Goal: Task Accomplishment & Management: Manage account settings

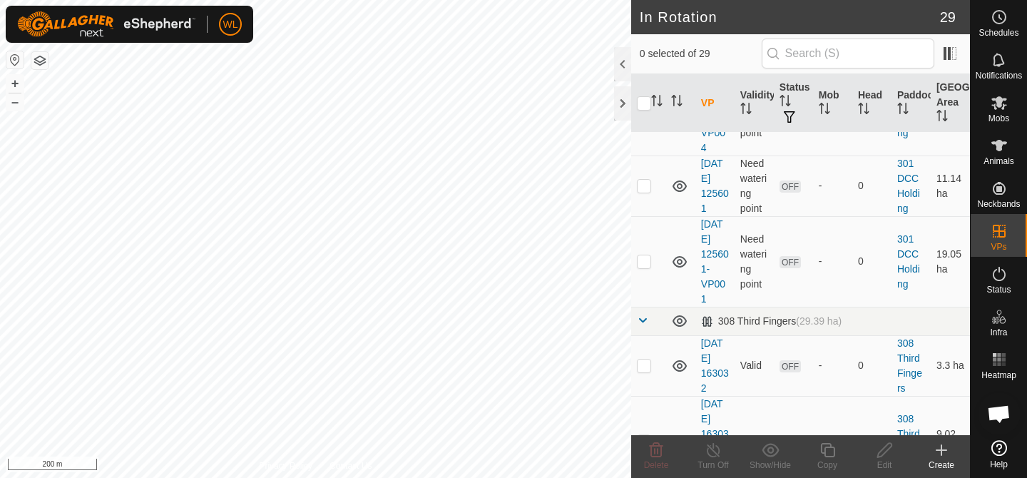
scroll to position [444, 0]
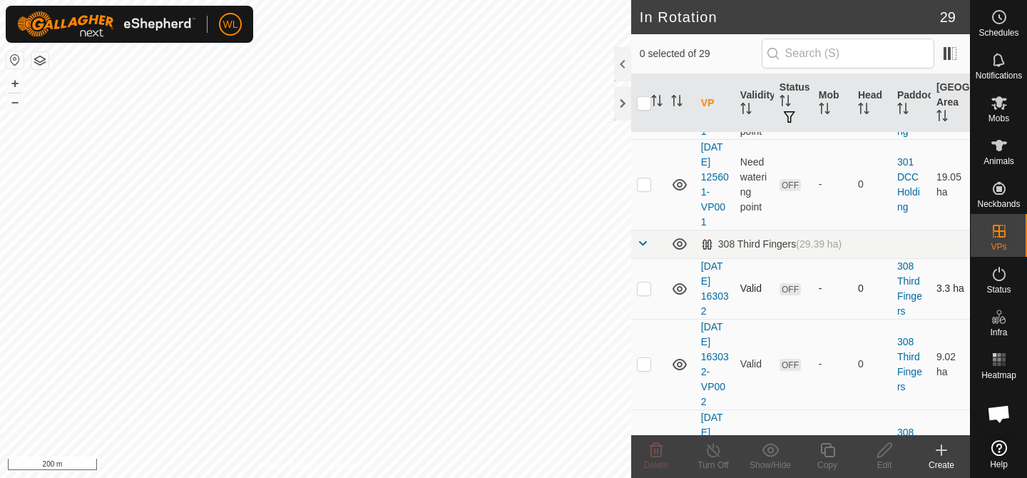
click at [642, 282] on p-checkbox at bounding box center [644, 287] width 14 height 11
checkbox input "true"
click at [644, 358] on p-checkbox at bounding box center [644, 363] width 14 height 11
checkbox input "true"
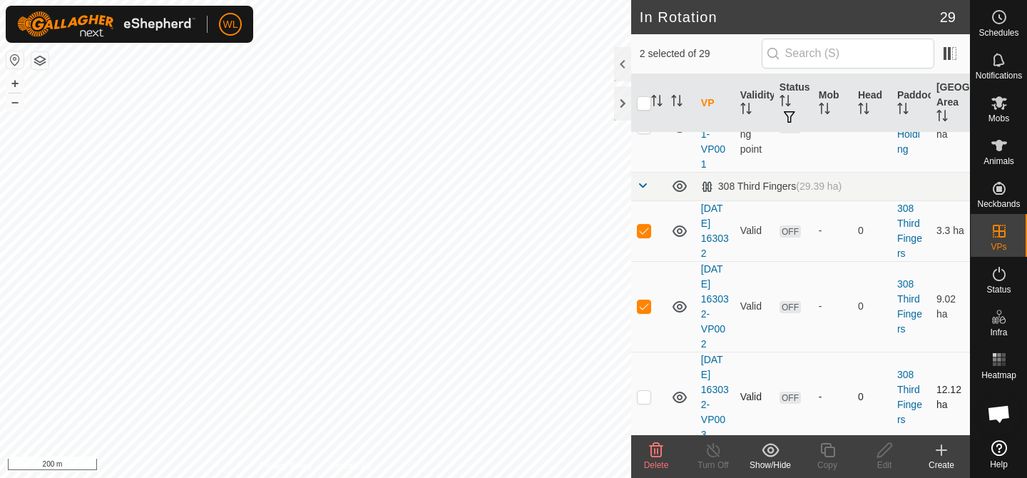
click at [649, 391] on p-checkbox at bounding box center [644, 396] width 14 height 11
checkbox input "true"
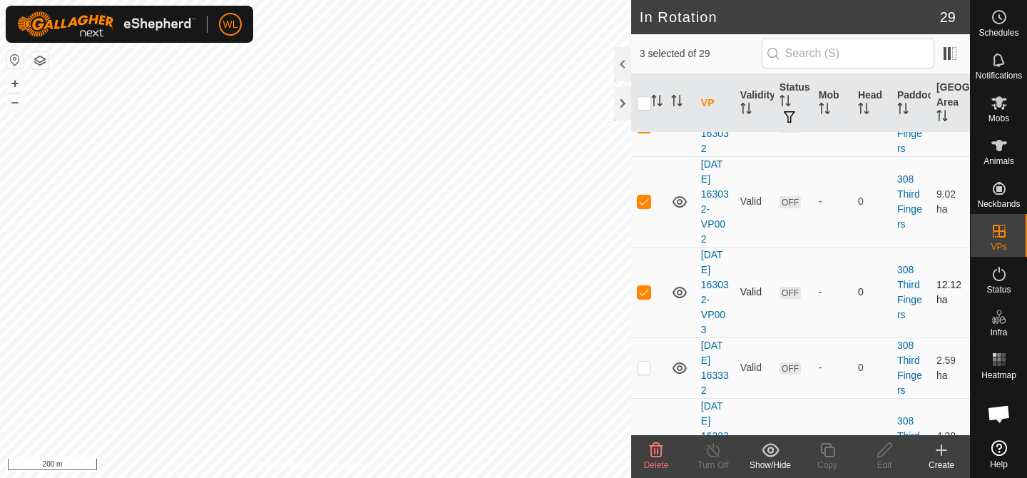
scroll to position [607, 0]
click at [647, 361] on p-checkbox at bounding box center [644, 366] width 14 height 11
checkbox input "true"
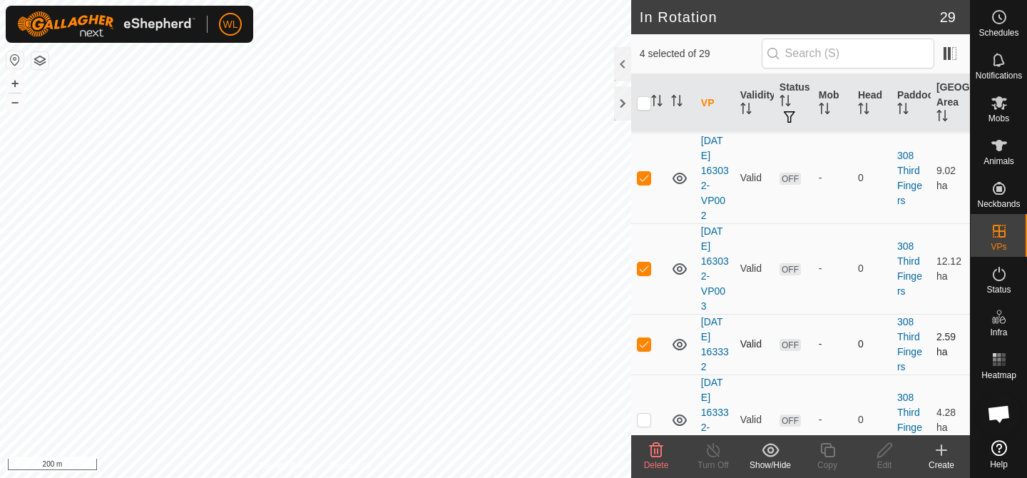
scroll to position [632, 0]
click at [647, 412] on p-checkbox at bounding box center [644, 417] width 14 height 11
checkbox input "true"
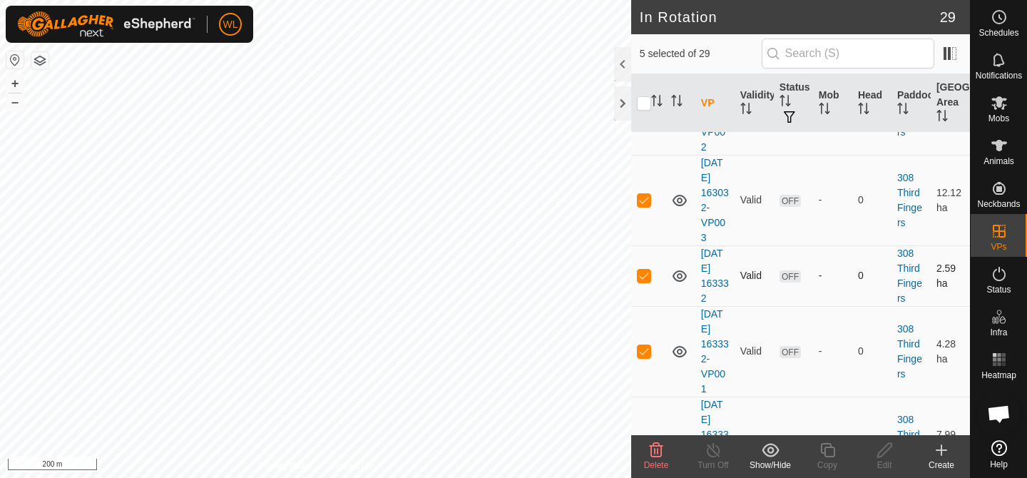
scroll to position [709, 0]
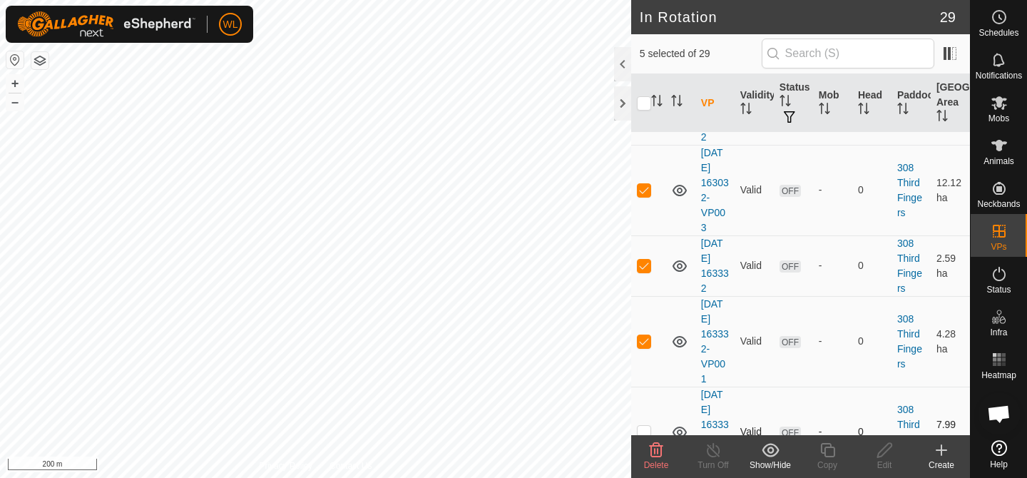
click at [645, 426] on p-checkbox at bounding box center [644, 431] width 14 height 11
checkbox input "true"
click at [653, 441] on icon at bounding box center [655, 449] width 17 height 17
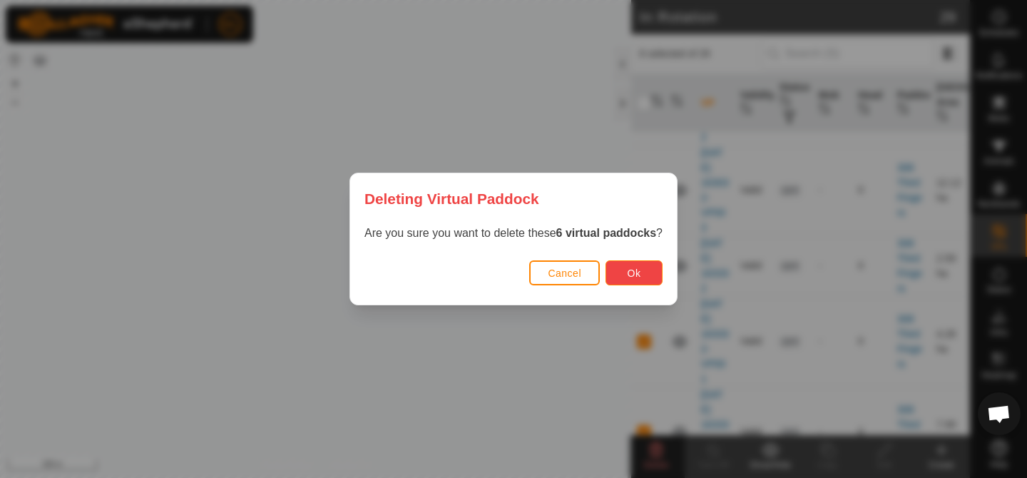
click at [647, 269] on button "Ok" at bounding box center [633, 272] width 57 height 25
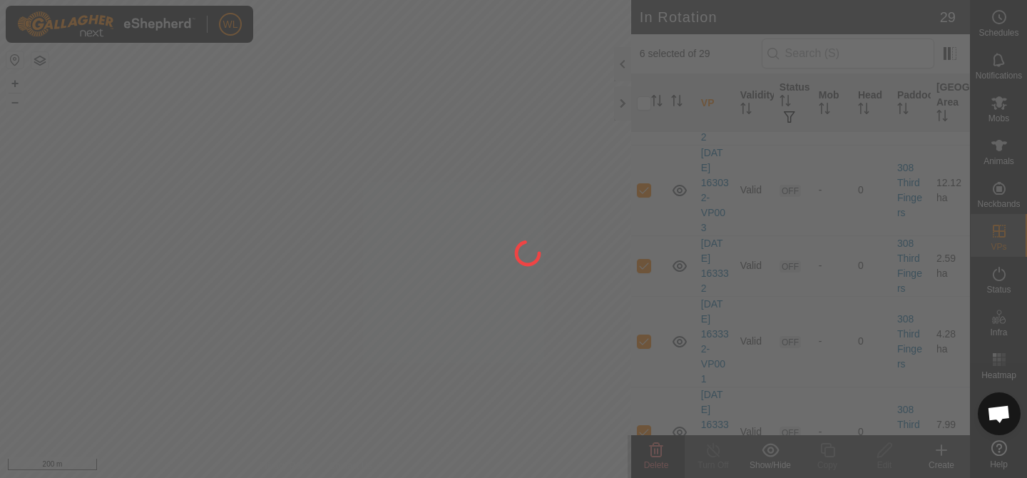
checkbox input "false"
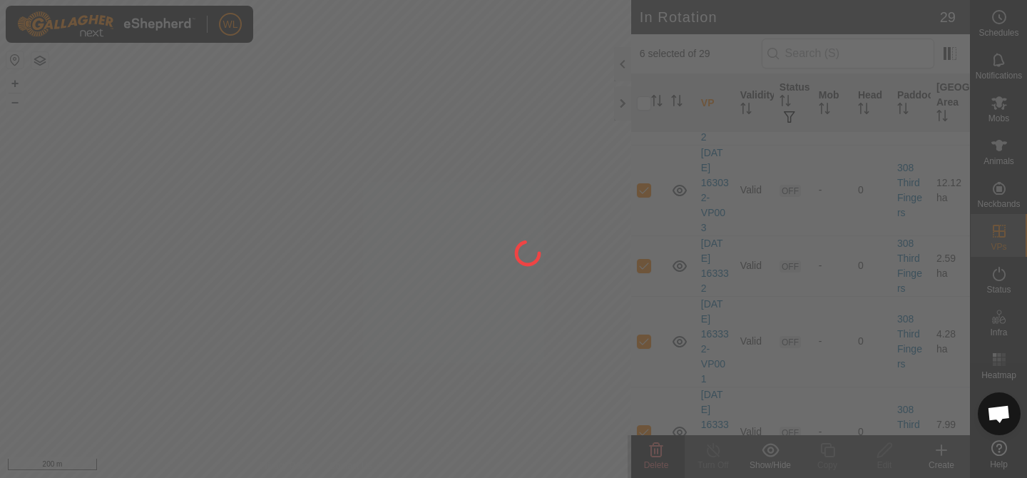
checkbox input "false"
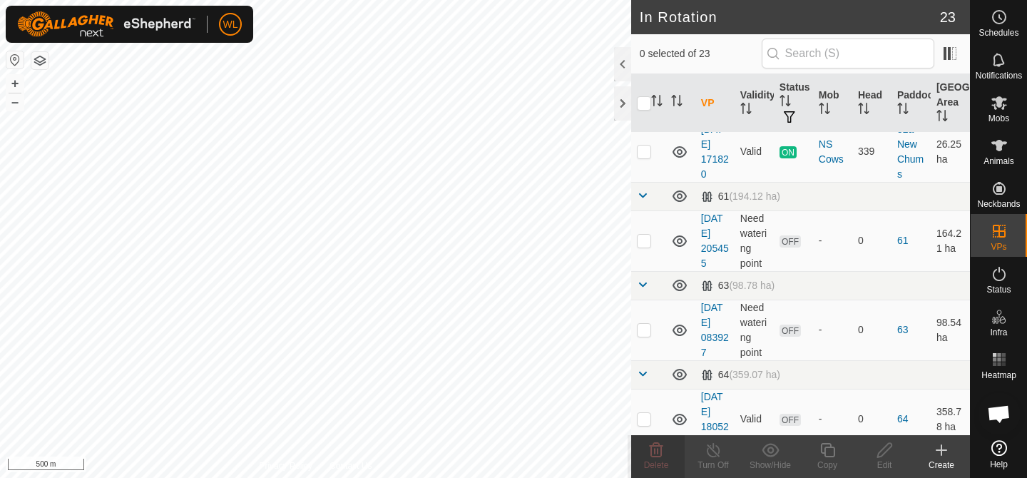
scroll to position [1703, 0]
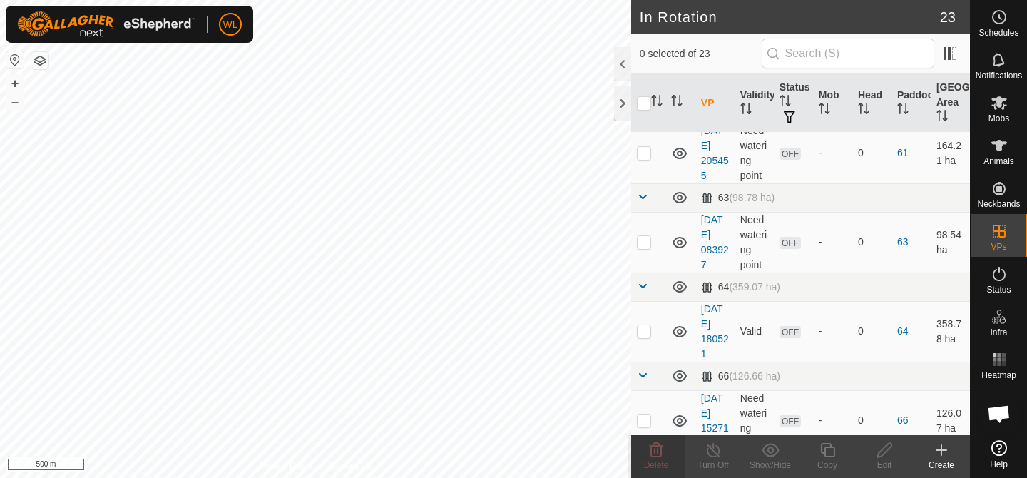
checkbox input "true"
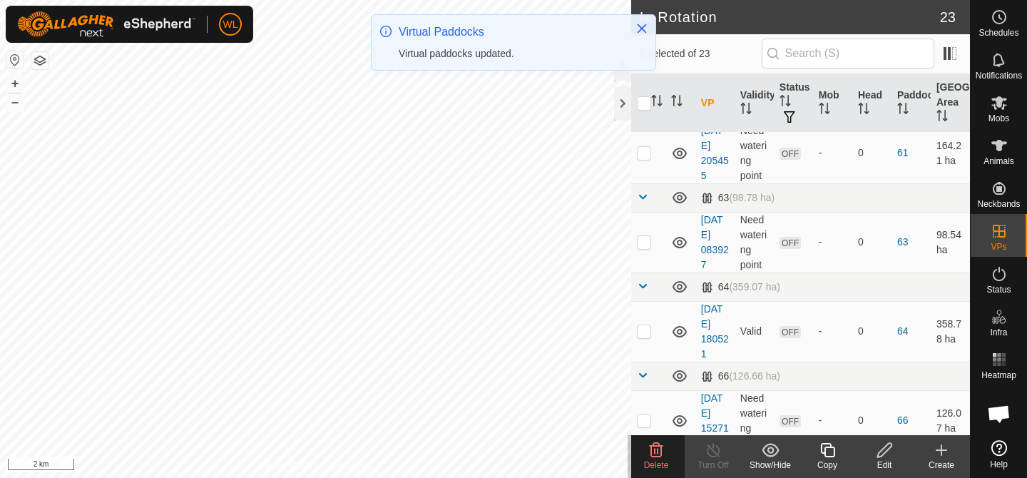
scroll to position [0, 0]
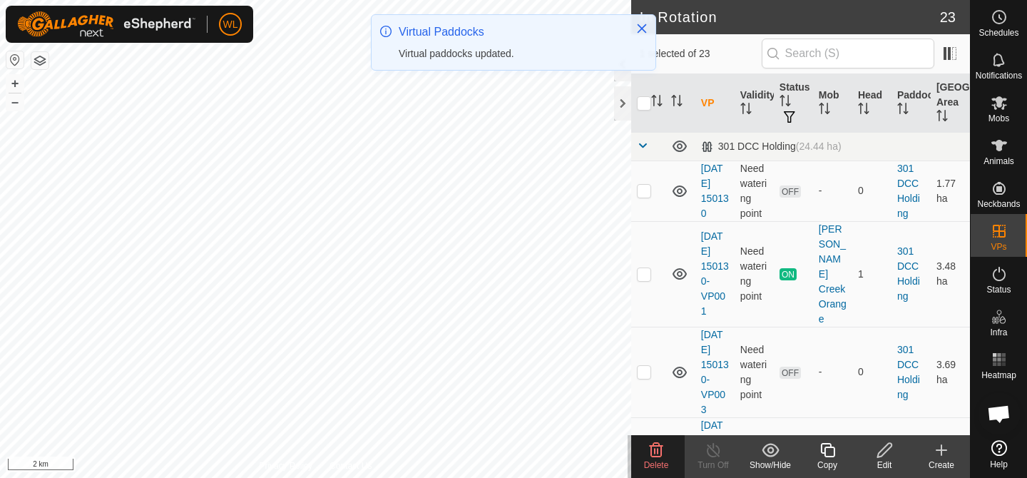
click at [657, 453] on icon at bounding box center [657, 450] width 14 height 14
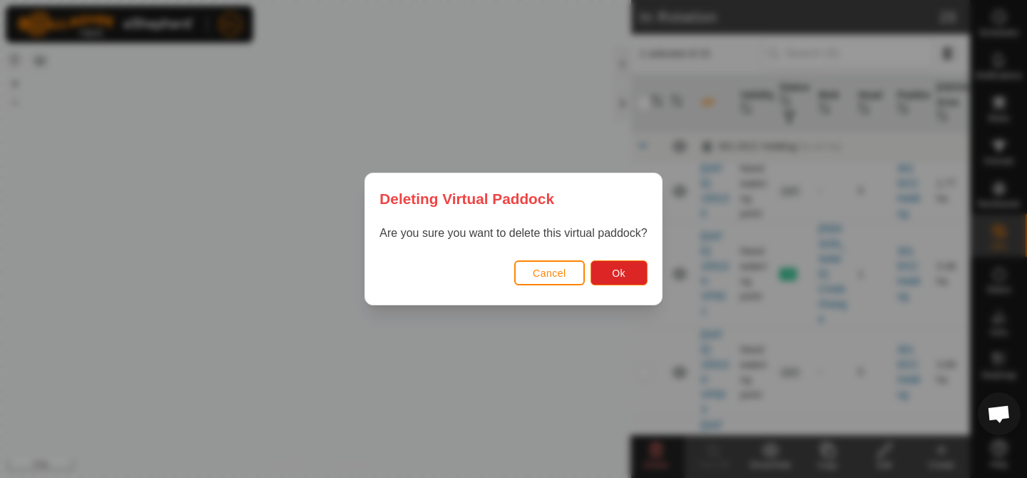
click at [627, 285] on div "Cancel Ok" at bounding box center [513, 280] width 296 height 48
click at [618, 268] on span "Ok" at bounding box center [619, 272] width 14 height 11
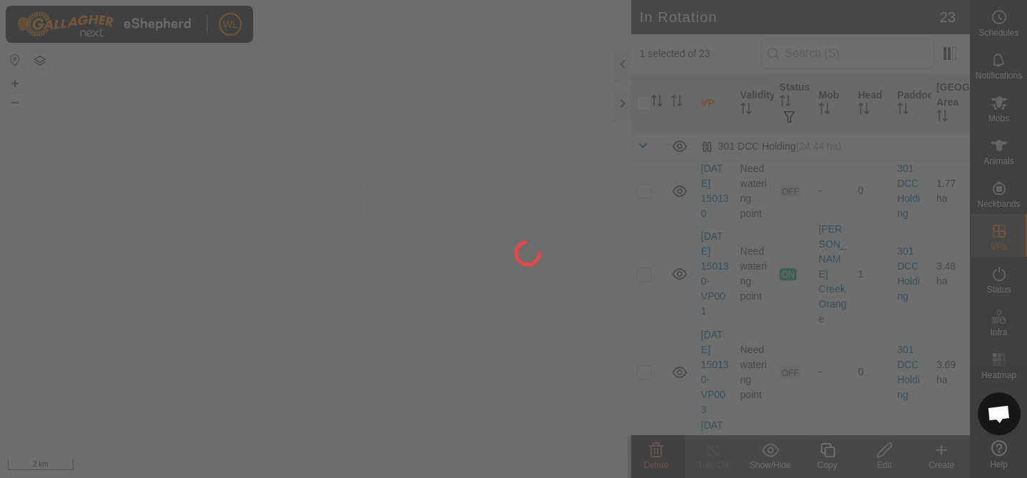
checkbox input "false"
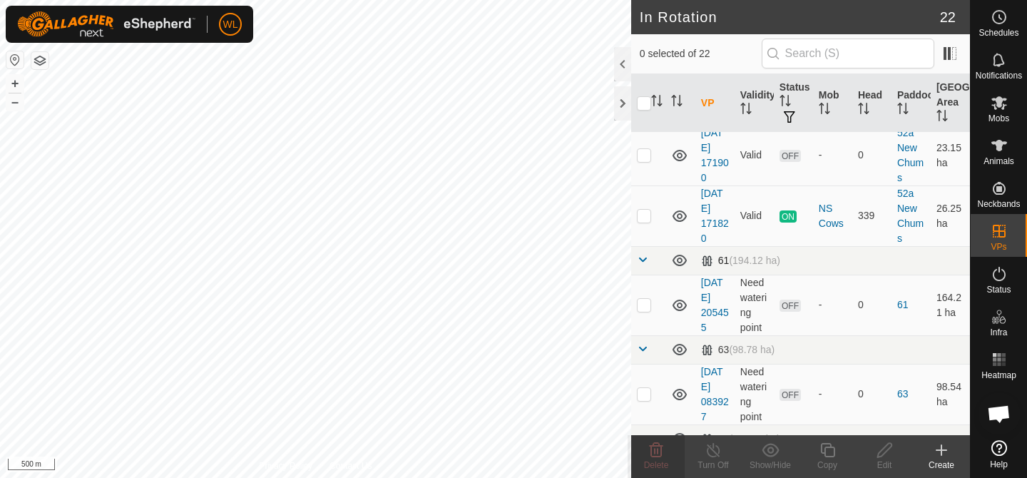
scroll to position [1549, 0]
click at [645, 276] on td at bounding box center [648, 306] width 34 height 61
checkbox input "true"
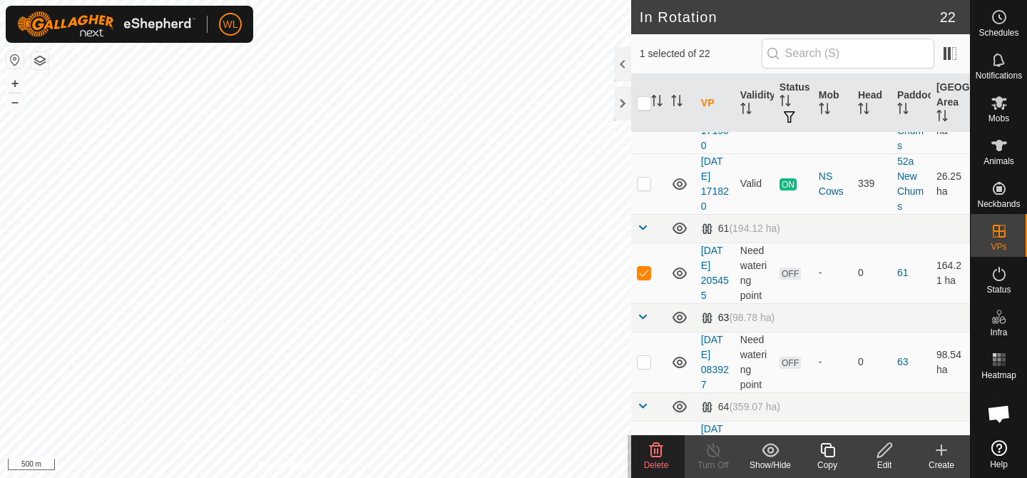
scroll to position [1591, 0]
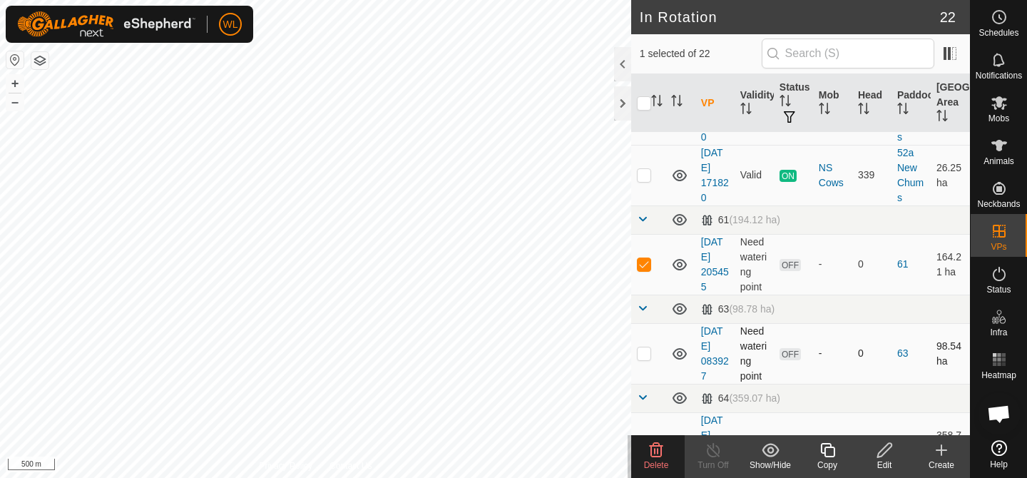
click at [642, 323] on td at bounding box center [648, 353] width 34 height 61
checkbox input "true"
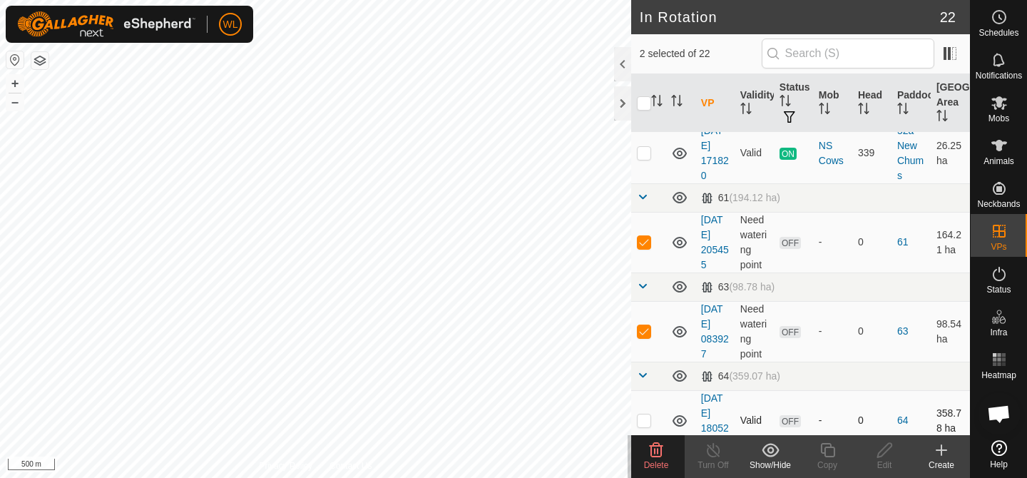
click at [645, 414] on p-checkbox at bounding box center [644, 419] width 14 height 11
checkbox input "true"
click at [655, 448] on icon at bounding box center [655, 449] width 17 height 17
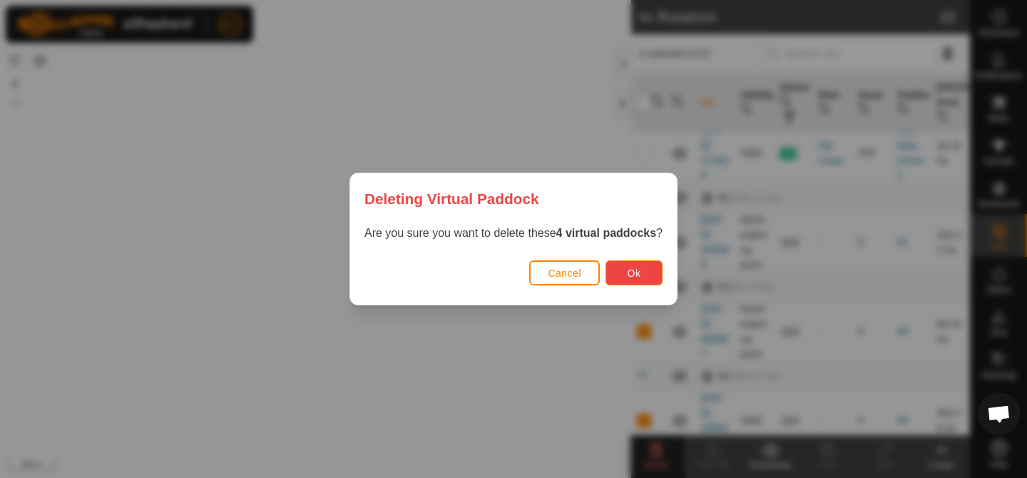
click at [640, 275] on span "Ok" at bounding box center [634, 272] width 14 height 11
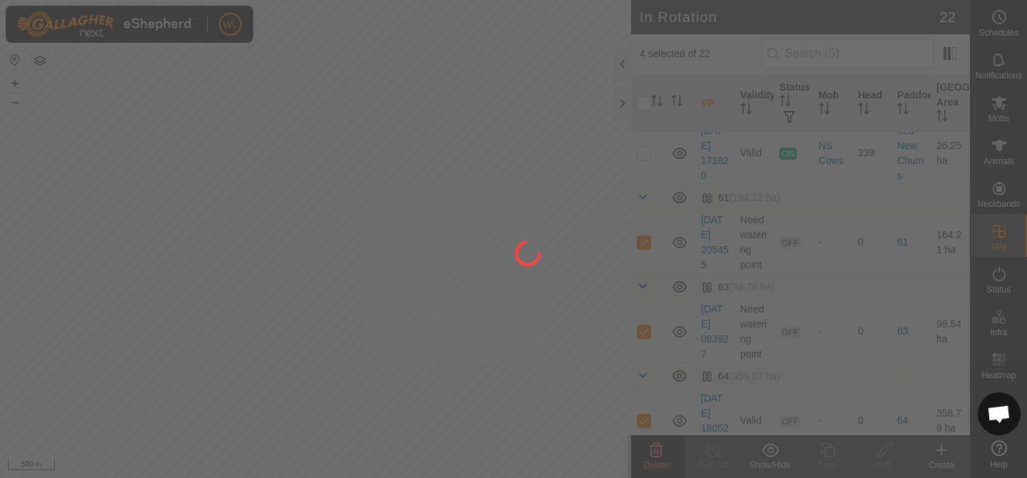
checkbox input "false"
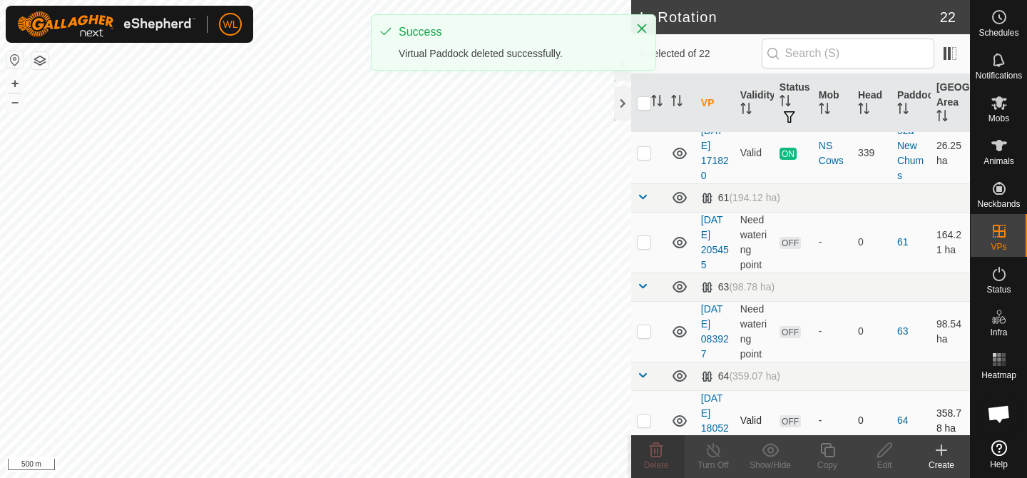
scroll to position [0, 0]
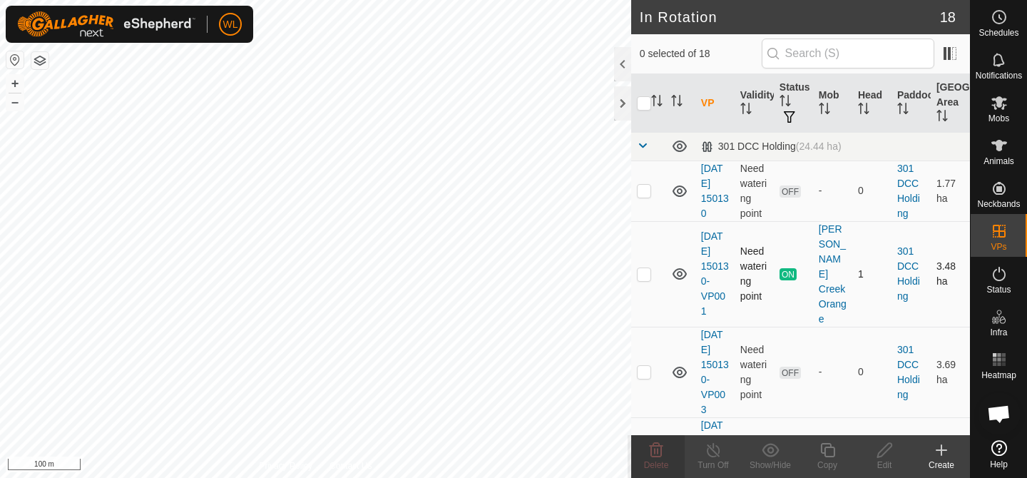
checkbox input "true"
checkbox input "false"
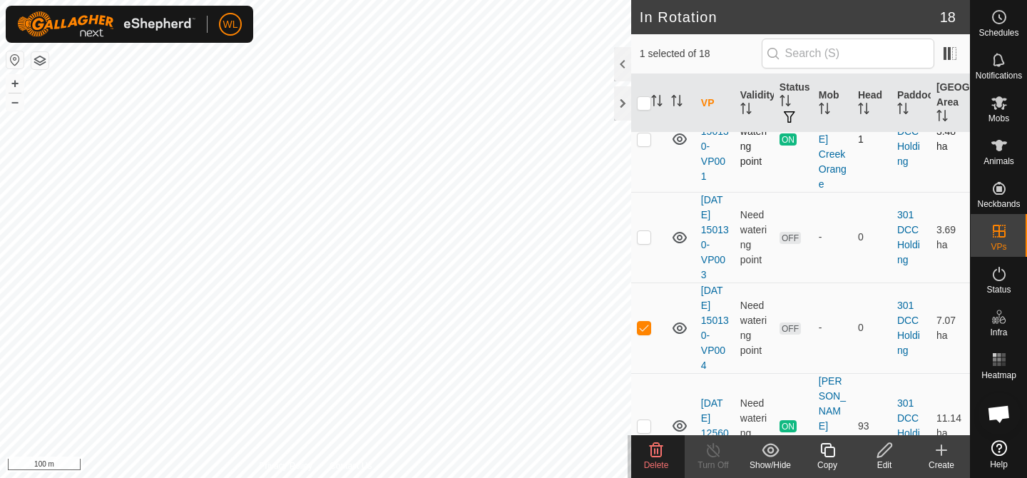
scroll to position [141, 0]
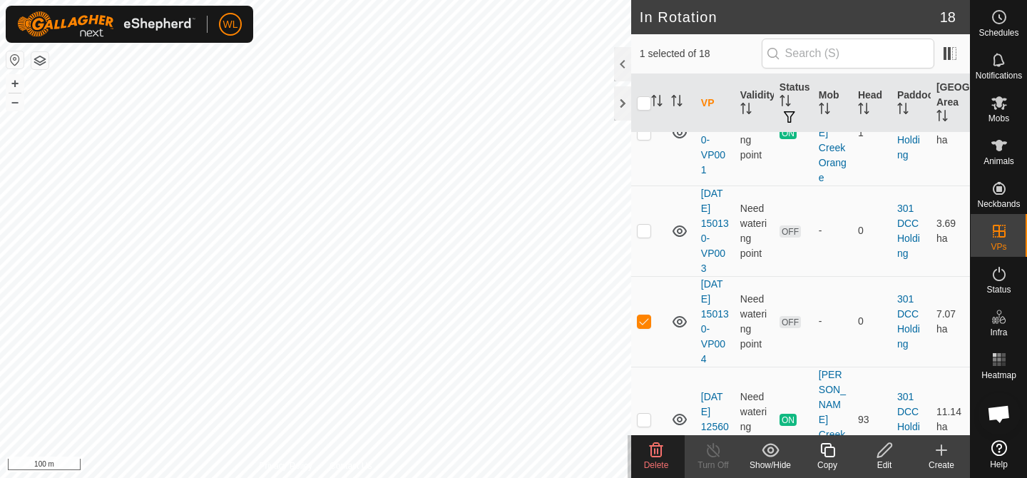
click at [657, 459] on div "Delete" at bounding box center [655, 464] width 57 height 13
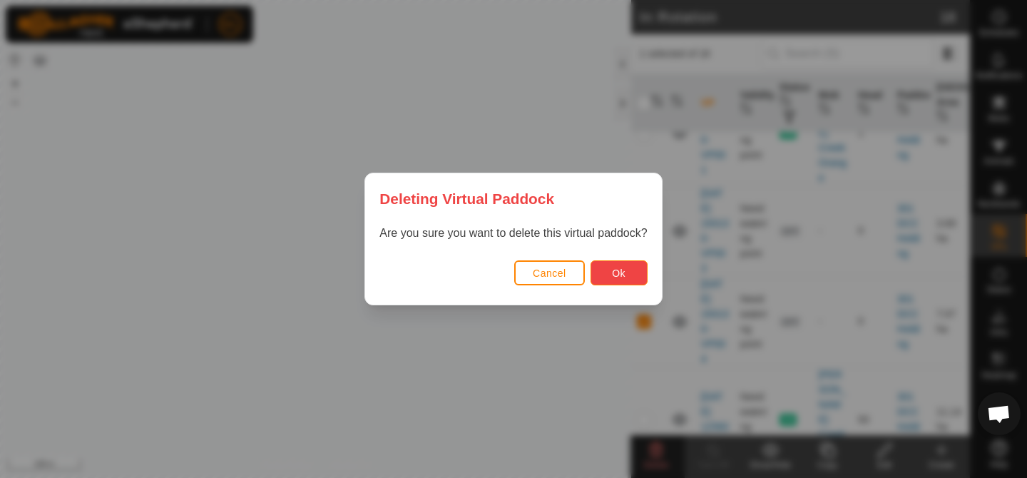
click at [624, 279] on button "Ok" at bounding box center [618, 272] width 57 height 25
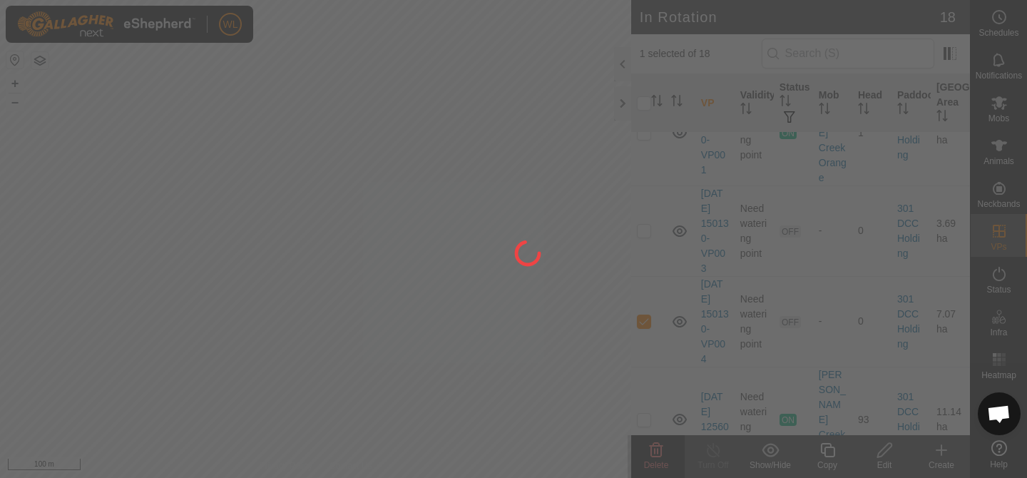
checkbox input "false"
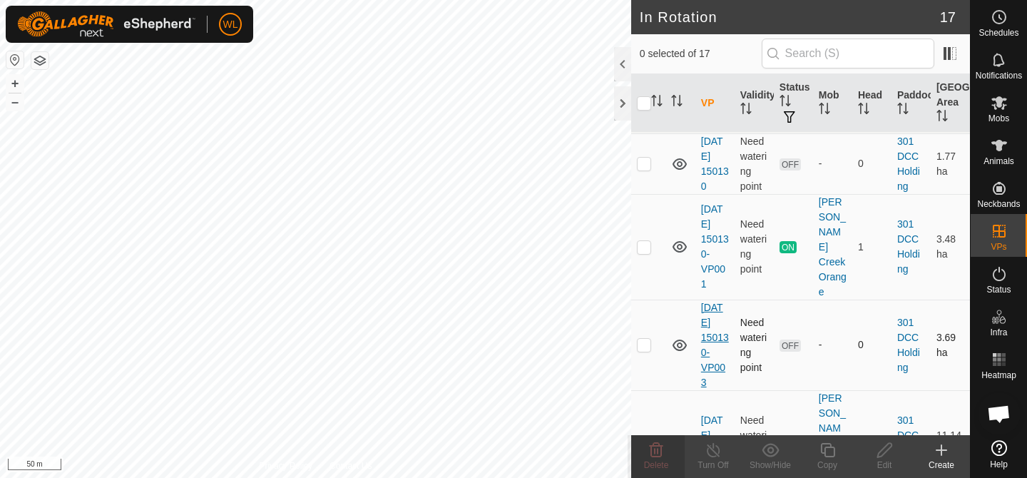
scroll to position [0, 0]
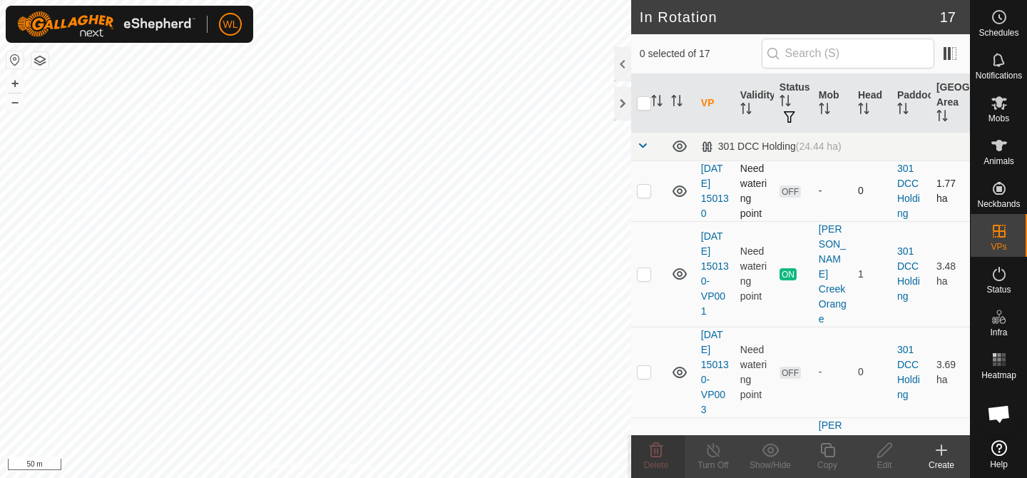
click at [646, 188] on p-checkbox at bounding box center [644, 190] width 14 height 11
checkbox input "true"
click at [644, 268] on p-checkbox at bounding box center [644, 273] width 14 height 11
checkbox input "true"
click at [642, 366] on p-checkbox at bounding box center [644, 371] width 14 height 11
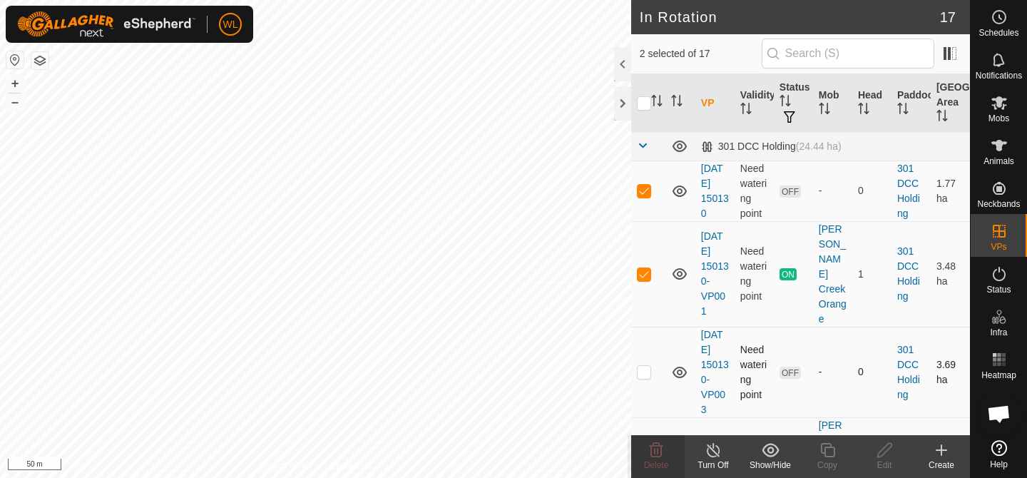
checkbox input "true"
click at [641, 272] on td at bounding box center [648, 274] width 34 height 106
checkbox input "false"
click at [636, 457] on delete-svg-icon at bounding box center [655, 449] width 57 height 17
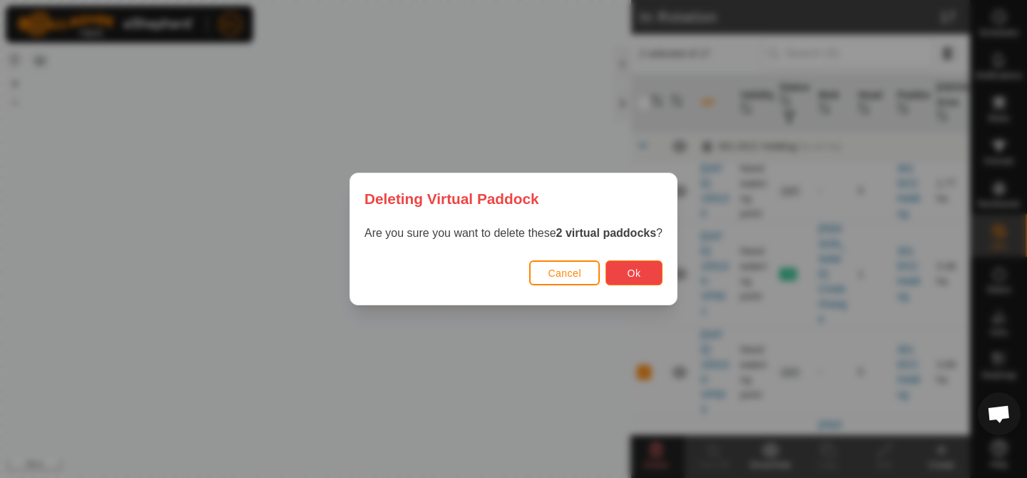
click at [623, 264] on button "Ok" at bounding box center [633, 272] width 57 height 25
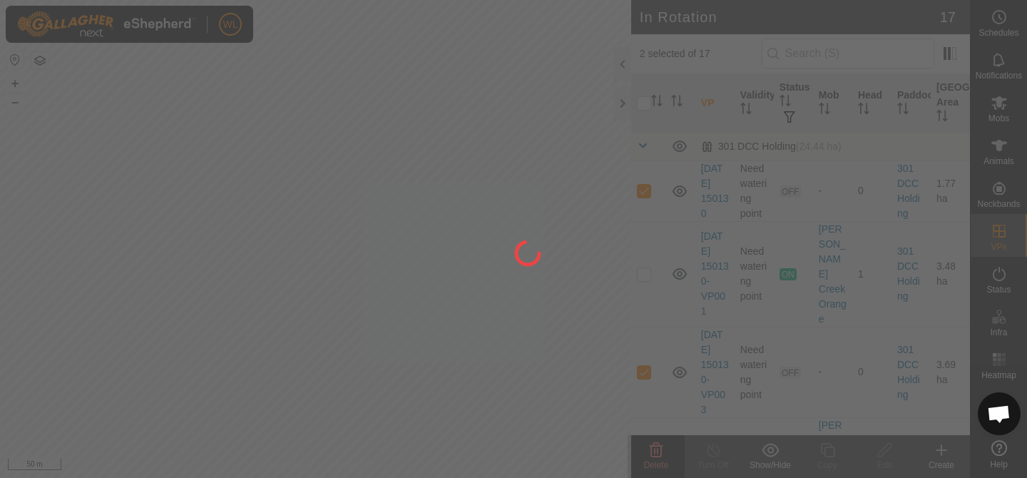
checkbox input "false"
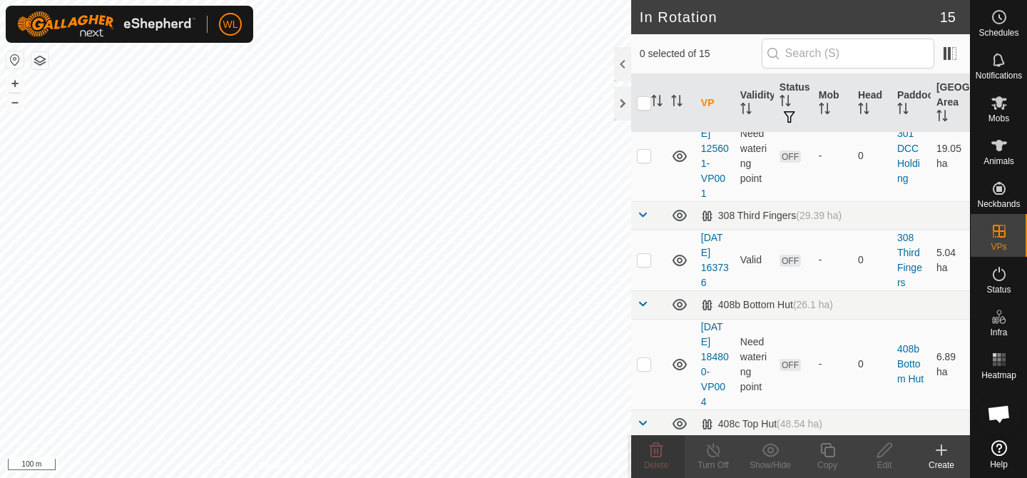
scroll to position [282, 0]
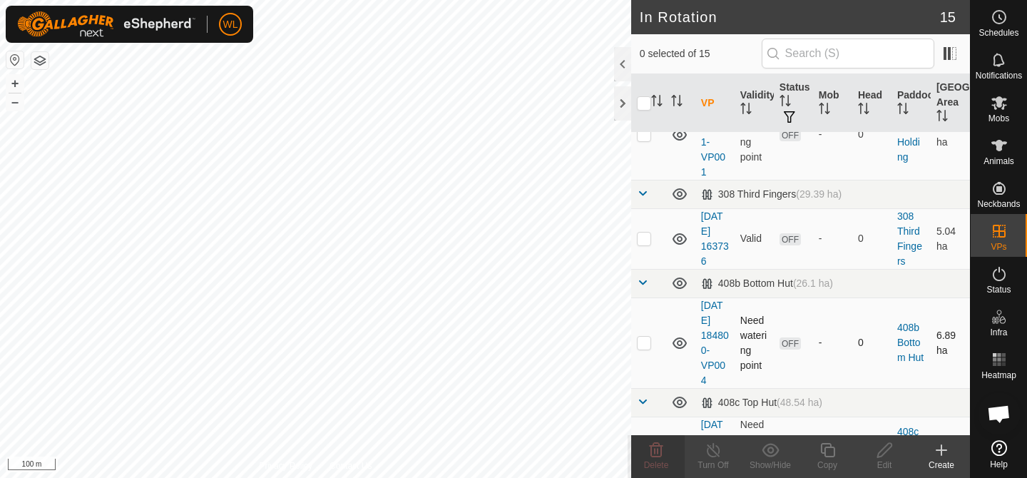
click at [643, 337] on p-checkbox at bounding box center [644, 342] width 14 height 11
checkbox input "true"
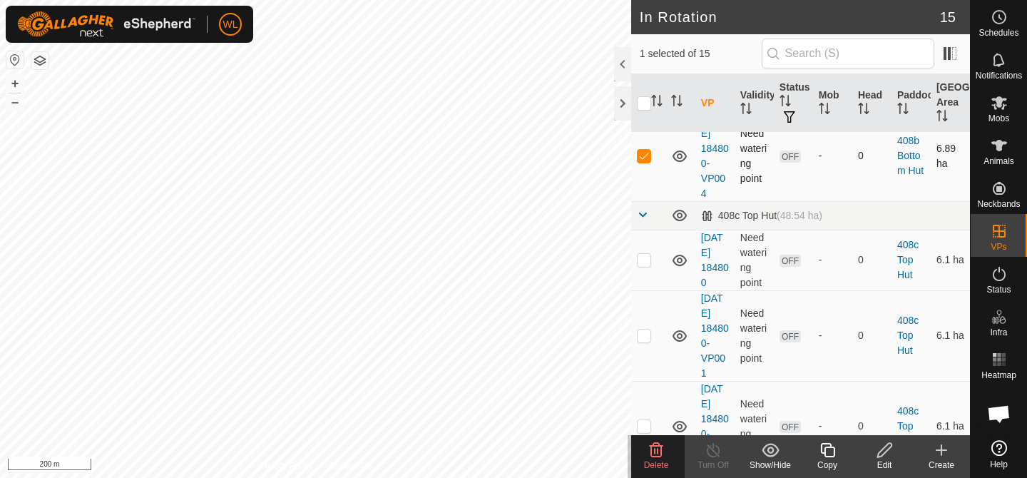
scroll to position [473, 0]
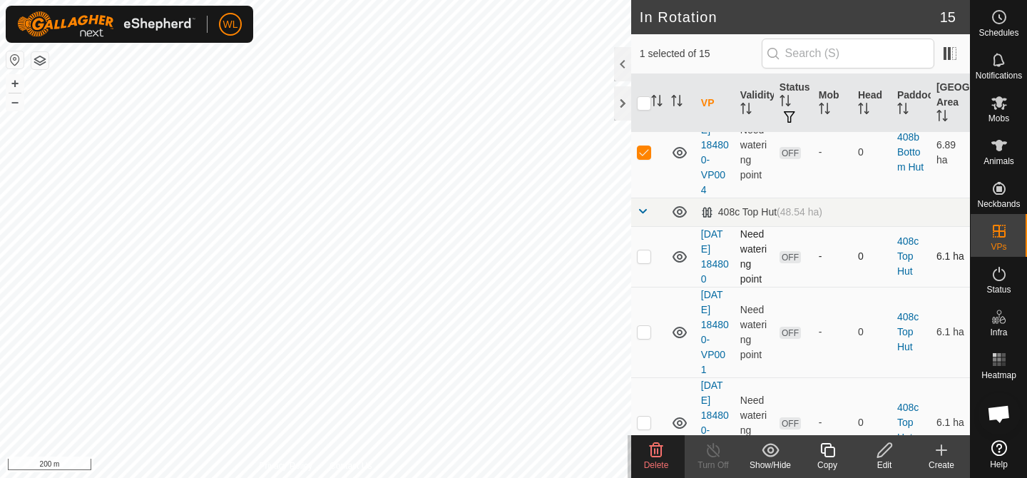
click at [649, 250] on p-checkbox at bounding box center [644, 255] width 14 height 11
checkbox input "false"
click at [652, 287] on td at bounding box center [648, 332] width 34 height 91
checkbox input "true"
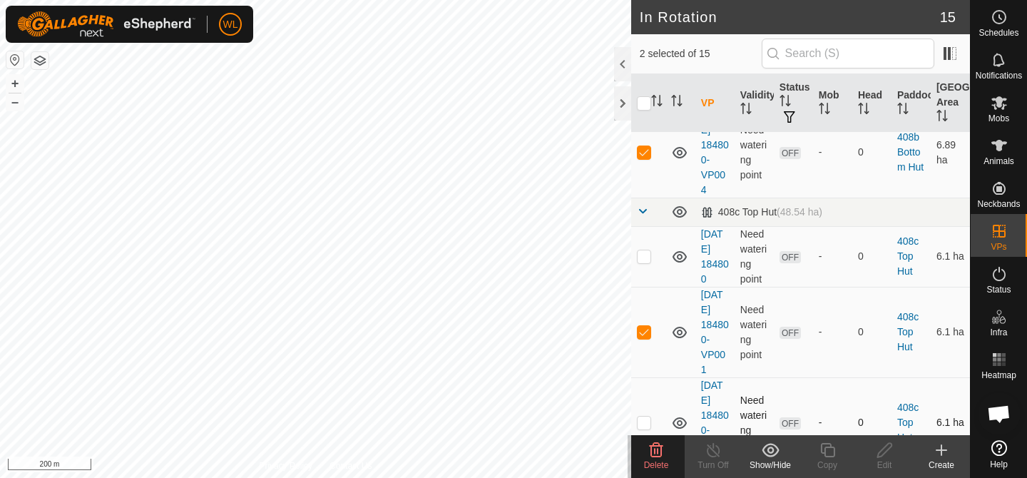
click at [643, 416] on p-checkbox at bounding box center [644, 421] width 14 height 11
checkbox input "true"
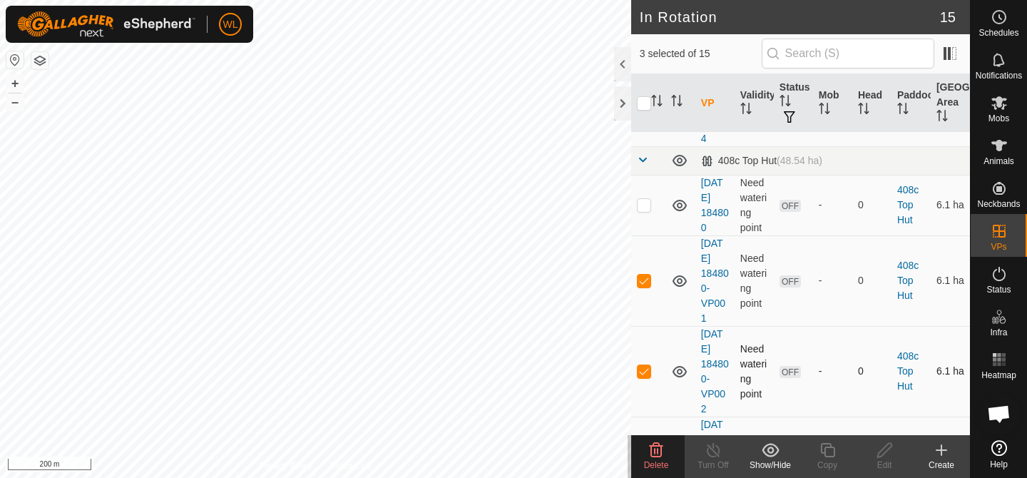
scroll to position [532, 0]
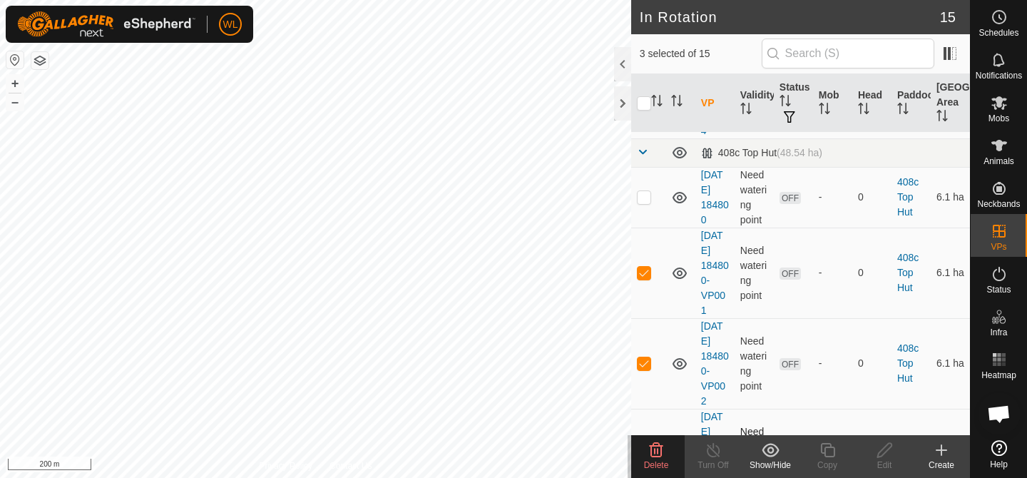
click at [643, 448] on p-checkbox at bounding box center [644, 453] width 14 height 11
checkbox input "true"
click at [669, 461] on div "Delete" at bounding box center [655, 464] width 57 height 13
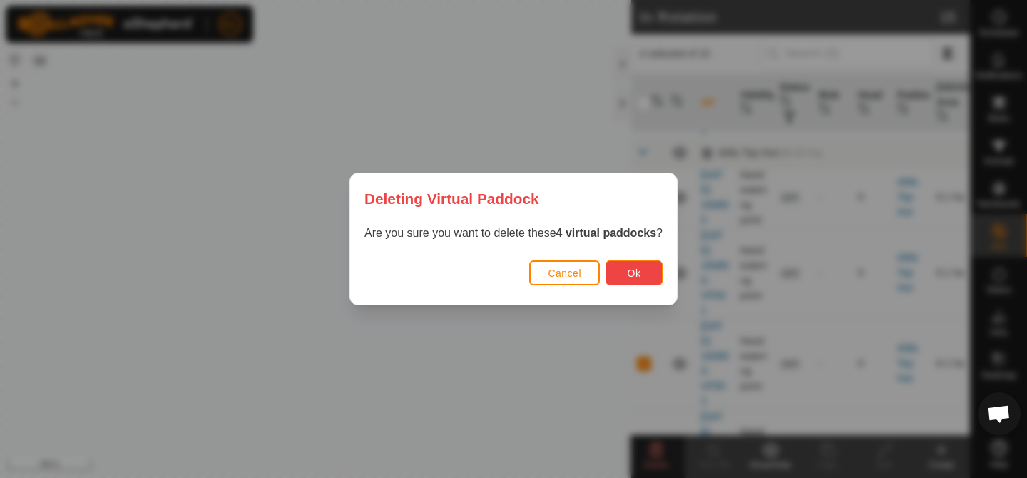
click at [628, 268] on button "Ok" at bounding box center [633, 272] width 57 height 25
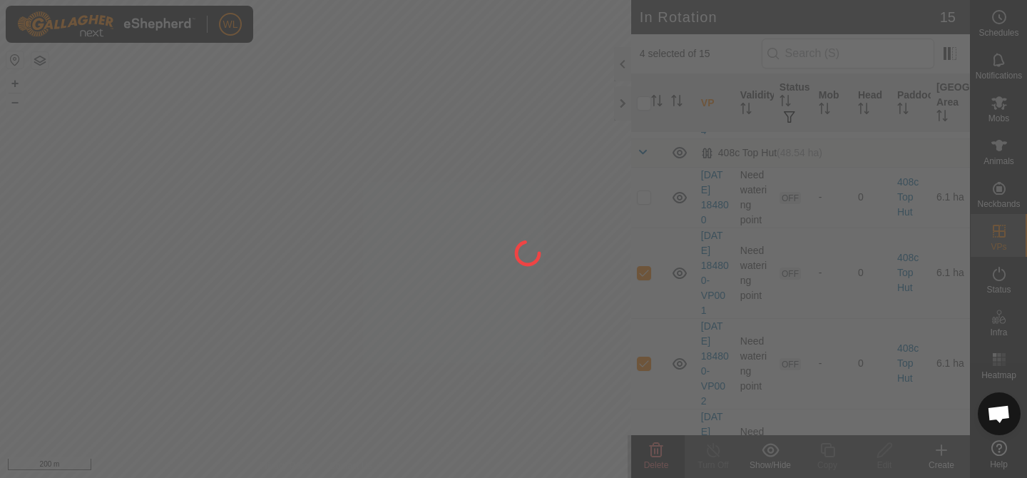
checkbox input "false"
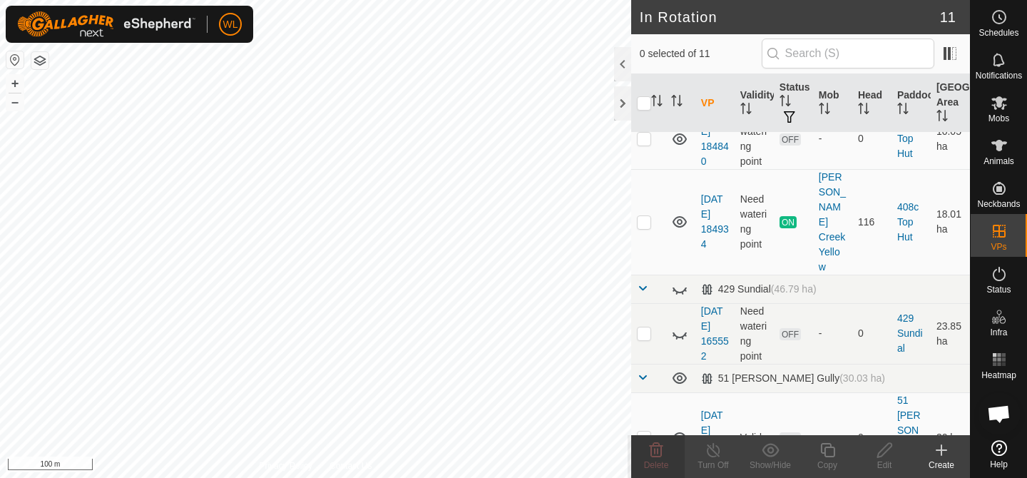
checkbox input "true"
checkbox input "false"
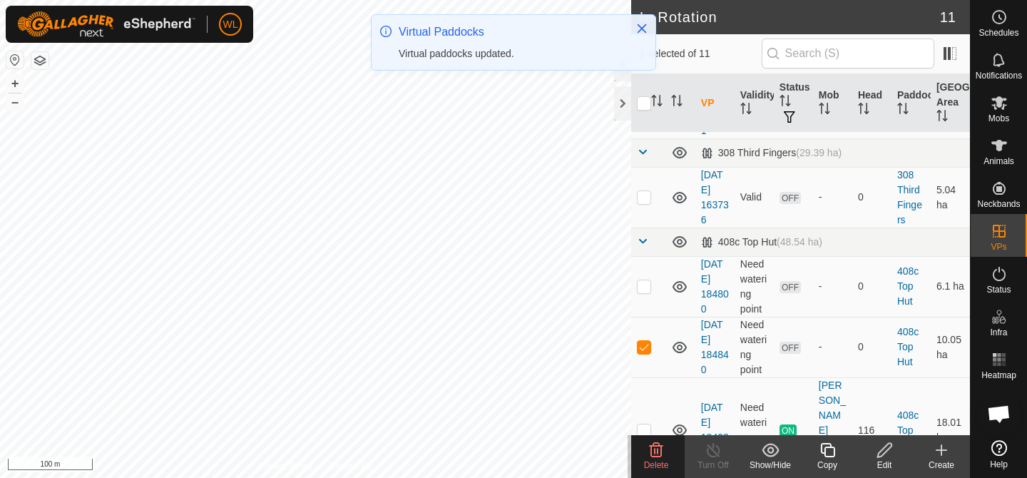
scroll to position [321, 0]
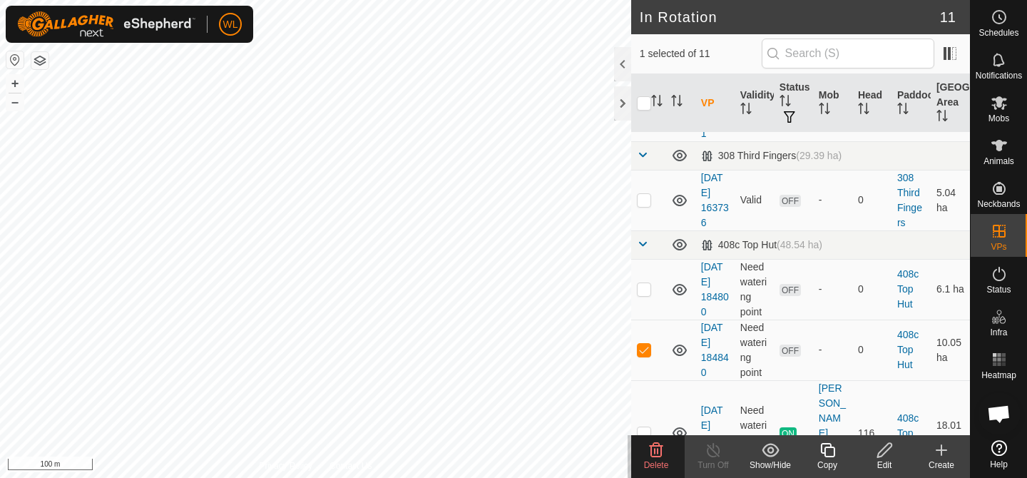
click at [655, 448] on icon at bounding box center [655, 449] width 17 height 17
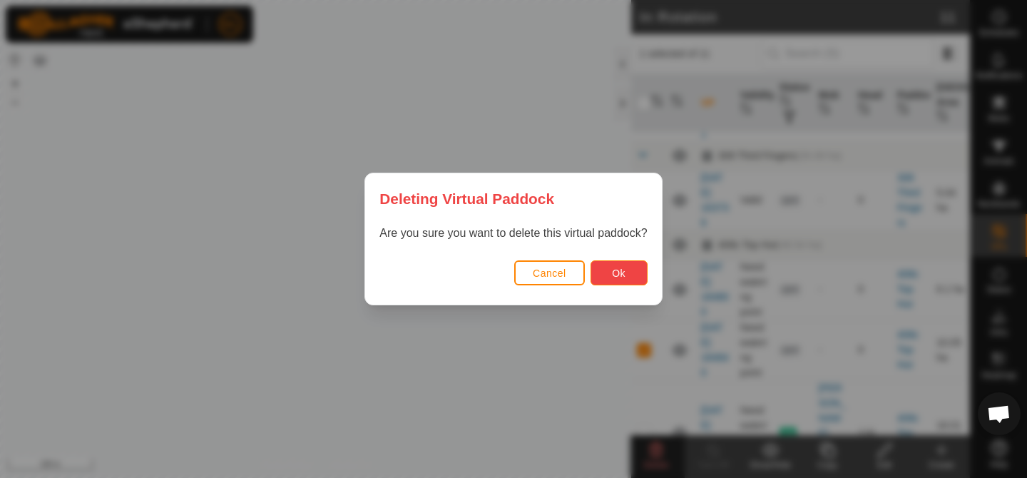
click at [608, 280] on button "Ok" at bounding box center [618, 272] width 57 height 25
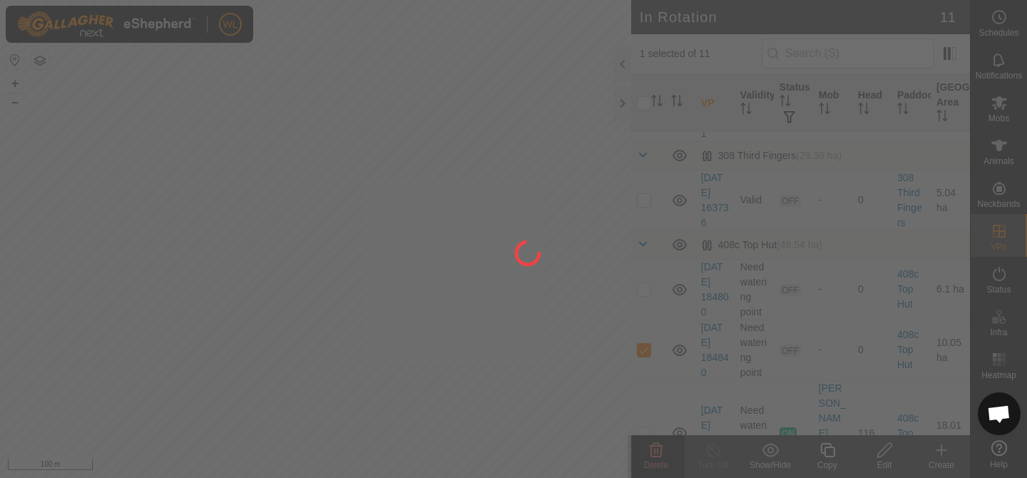
checkbox input "false"
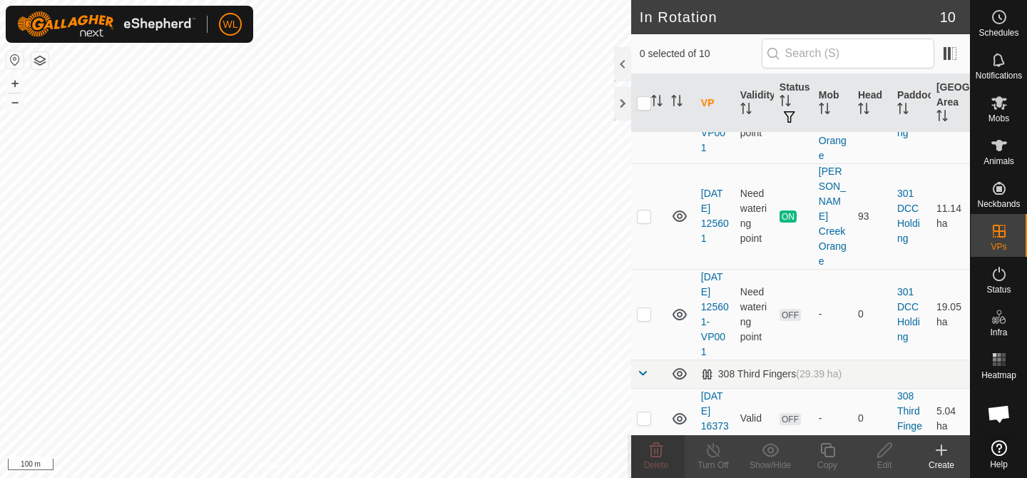
scroll to position [106, 0]
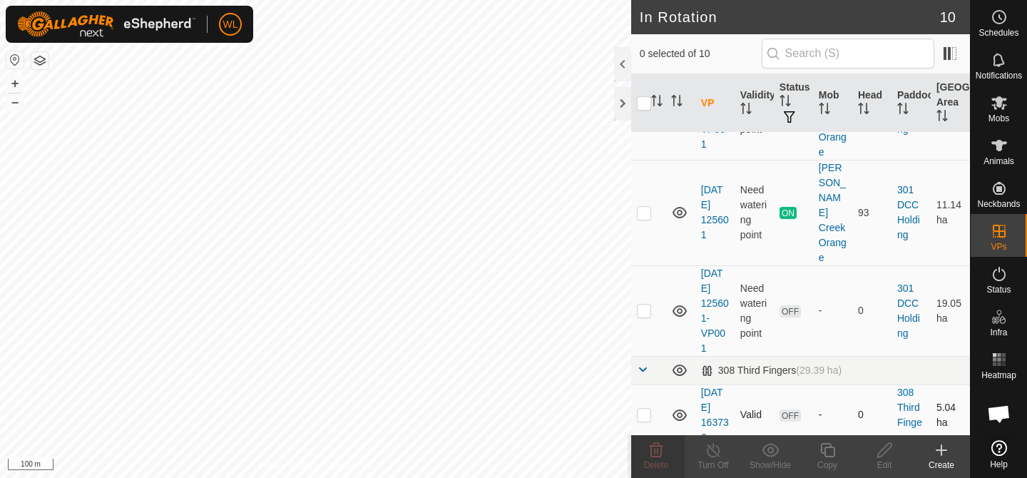
click at [641, 409] on p-checkbox at bounding box center [644, 414] width 14 height 11
click at [644, 409] on p-checkbox at bounding box center [644, 414] width 14 height 11
checkbox input "false"
